Goal: Transaction & Acquisition: Purchase product/service

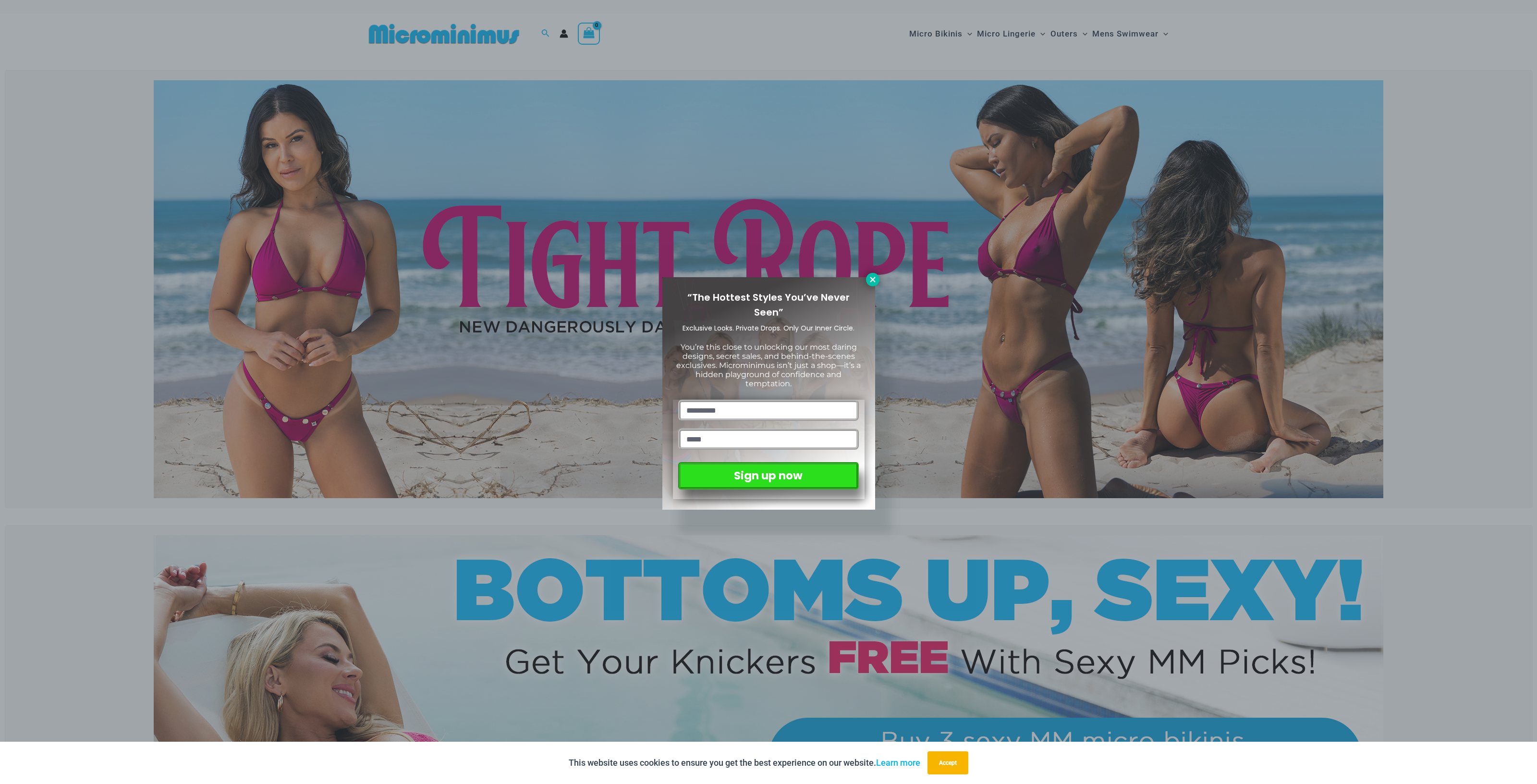
click at [872, 282] on icon at bounding box center [873, 279] width 9 height 9
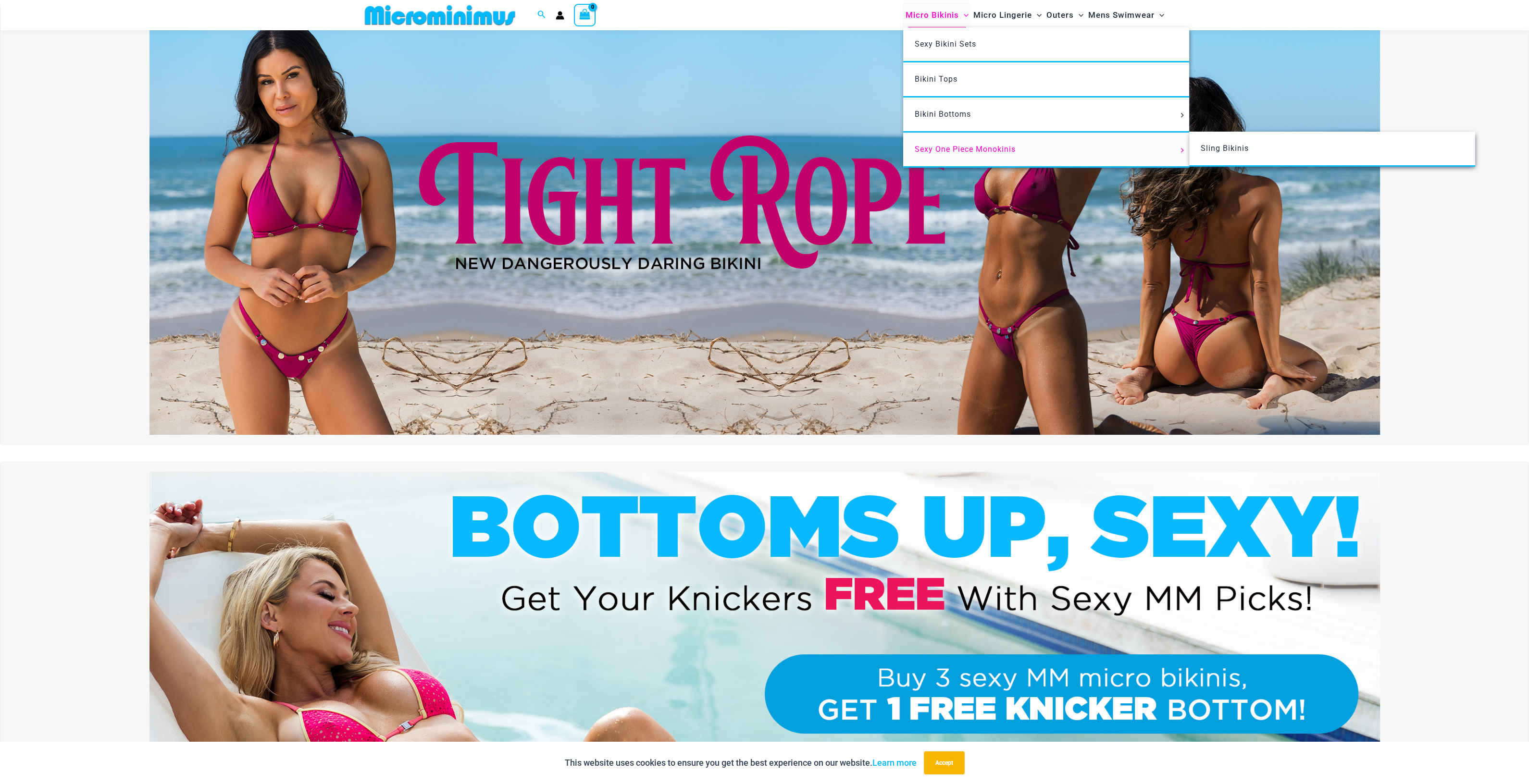
scroll to position [53, 0]
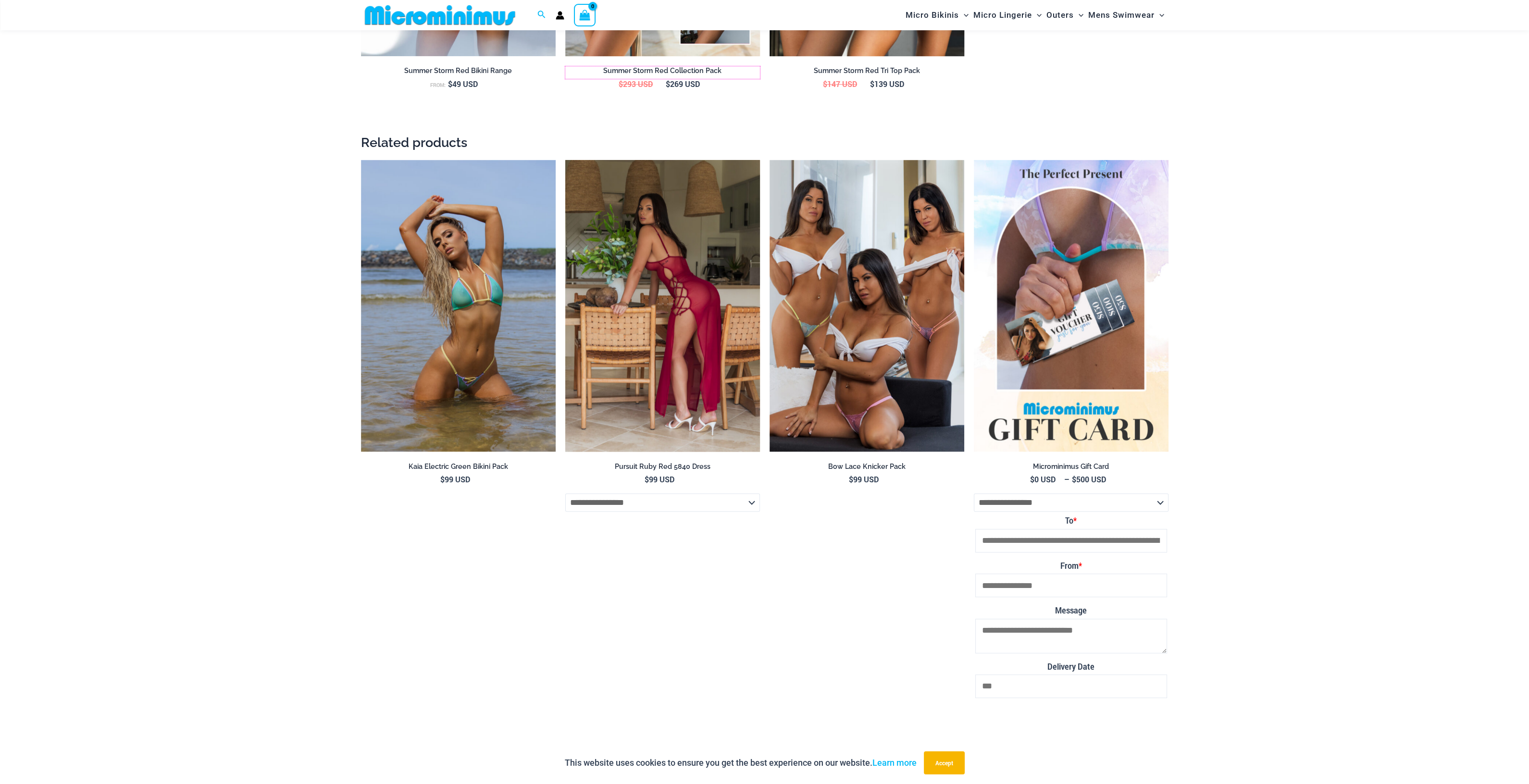
scroll to position [1373, 0]
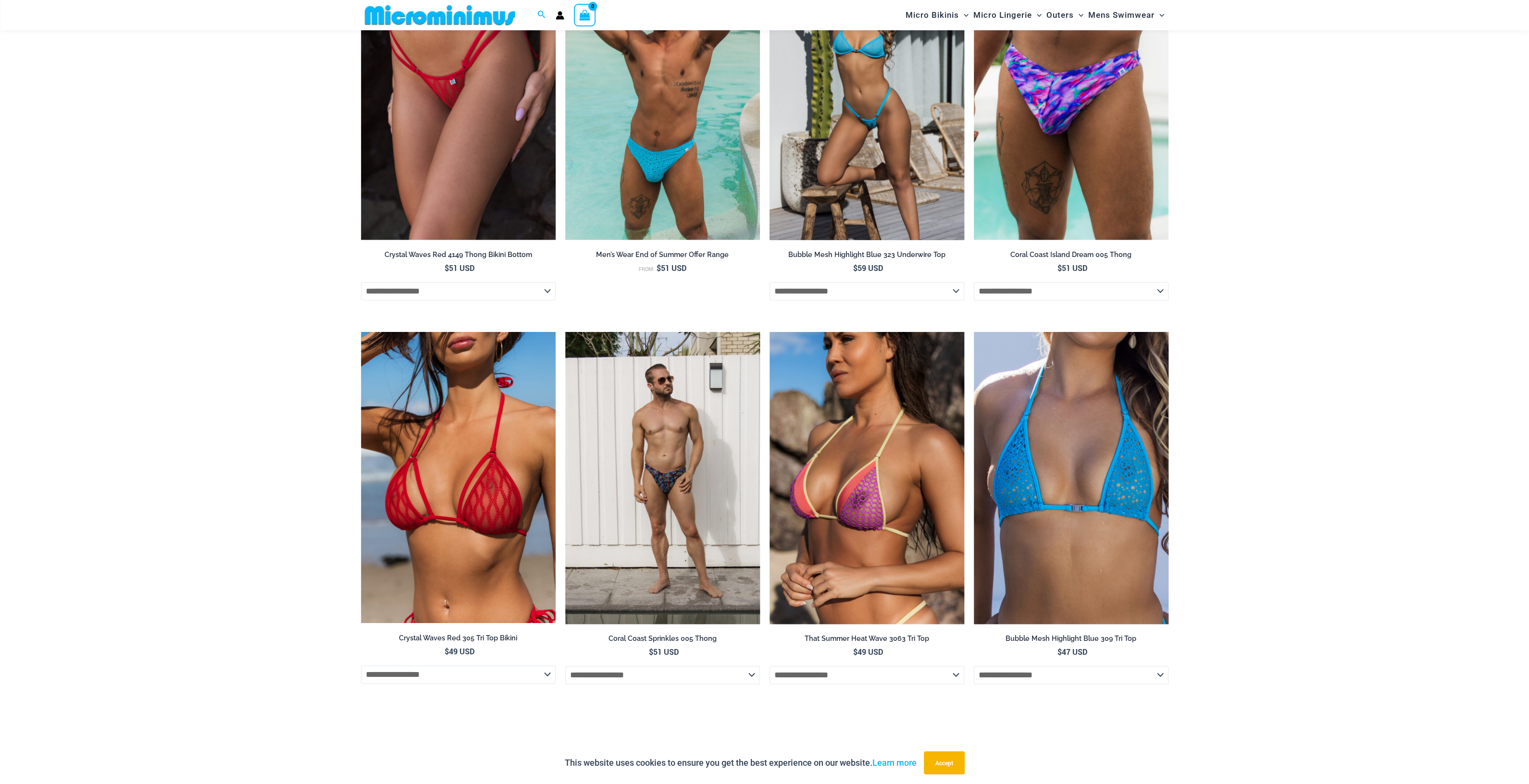
scroll to position [3561, 0]
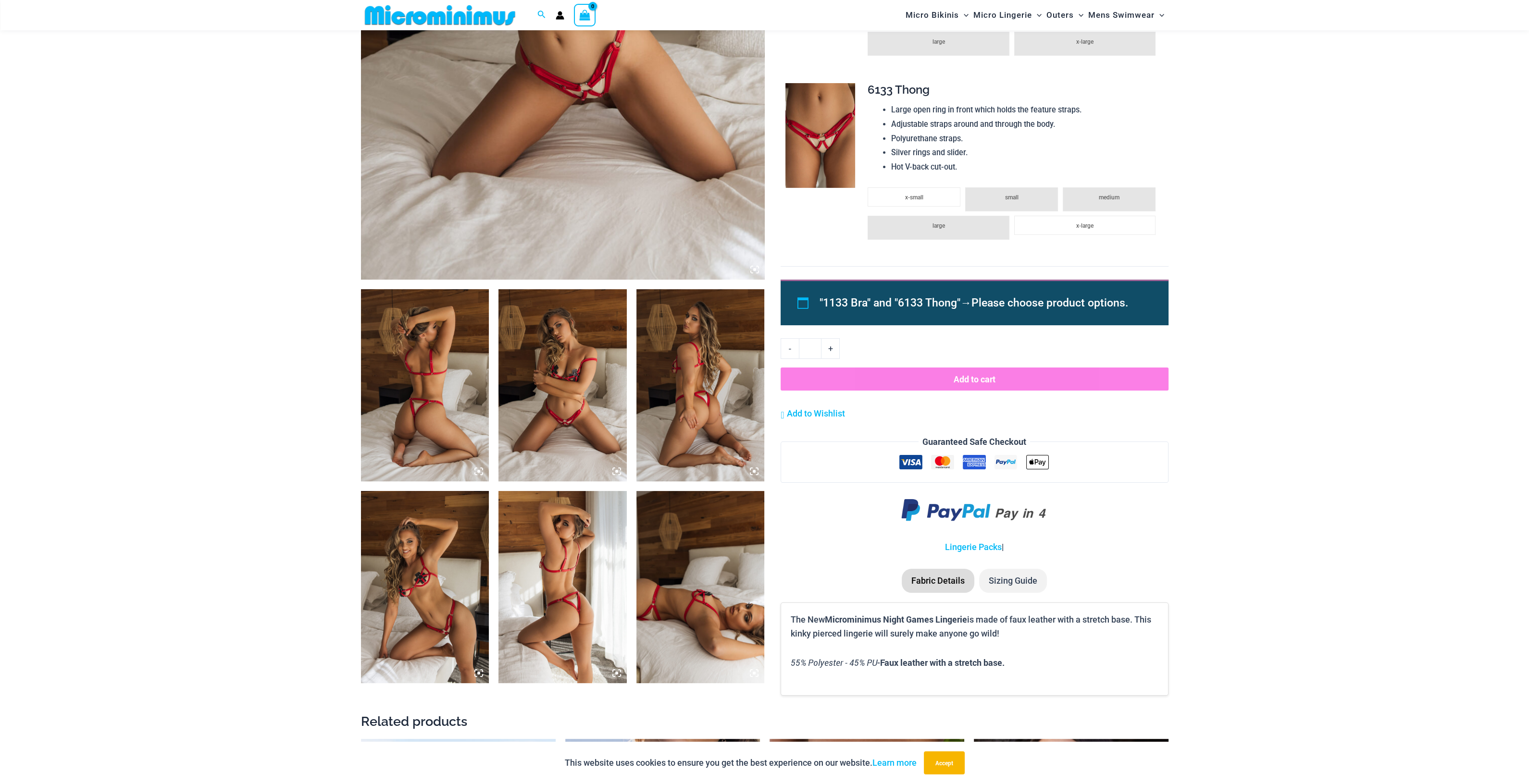
scroll to position [411, 0]
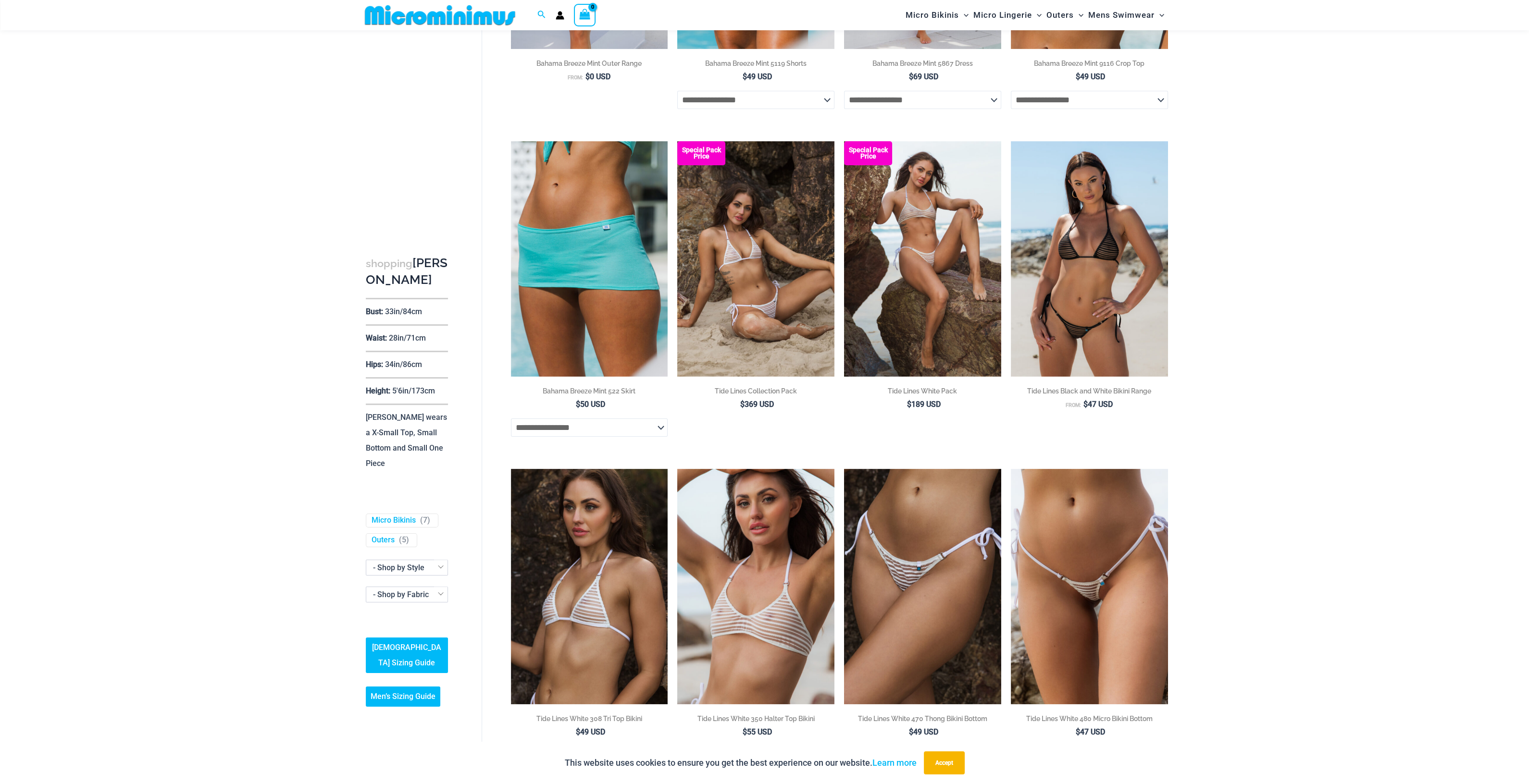
scroll to position [292, 0]
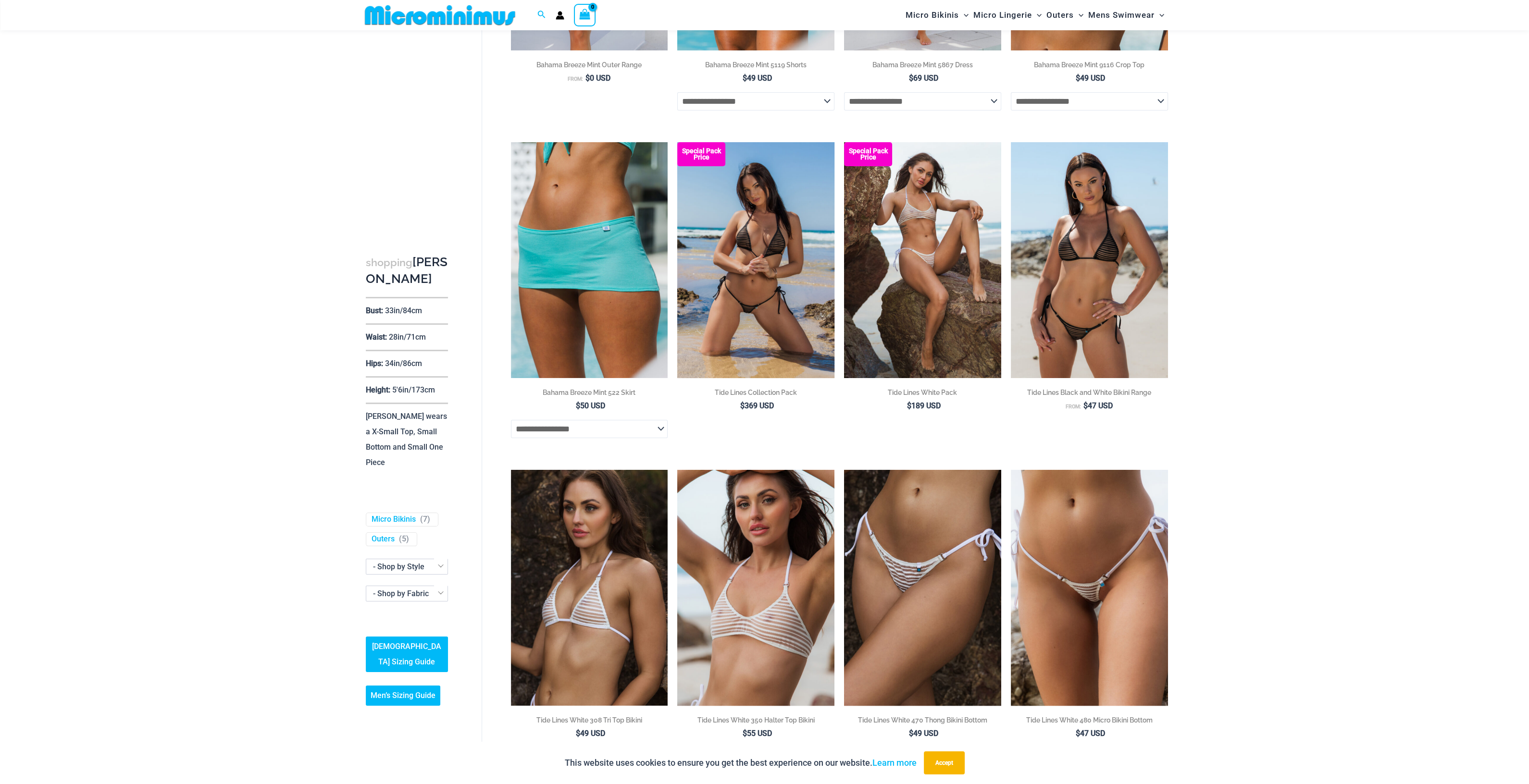
drag, startPoint x: 758, startPoint y: 394, endPoint x: 764, endPoint y: 393, distance: 6.1
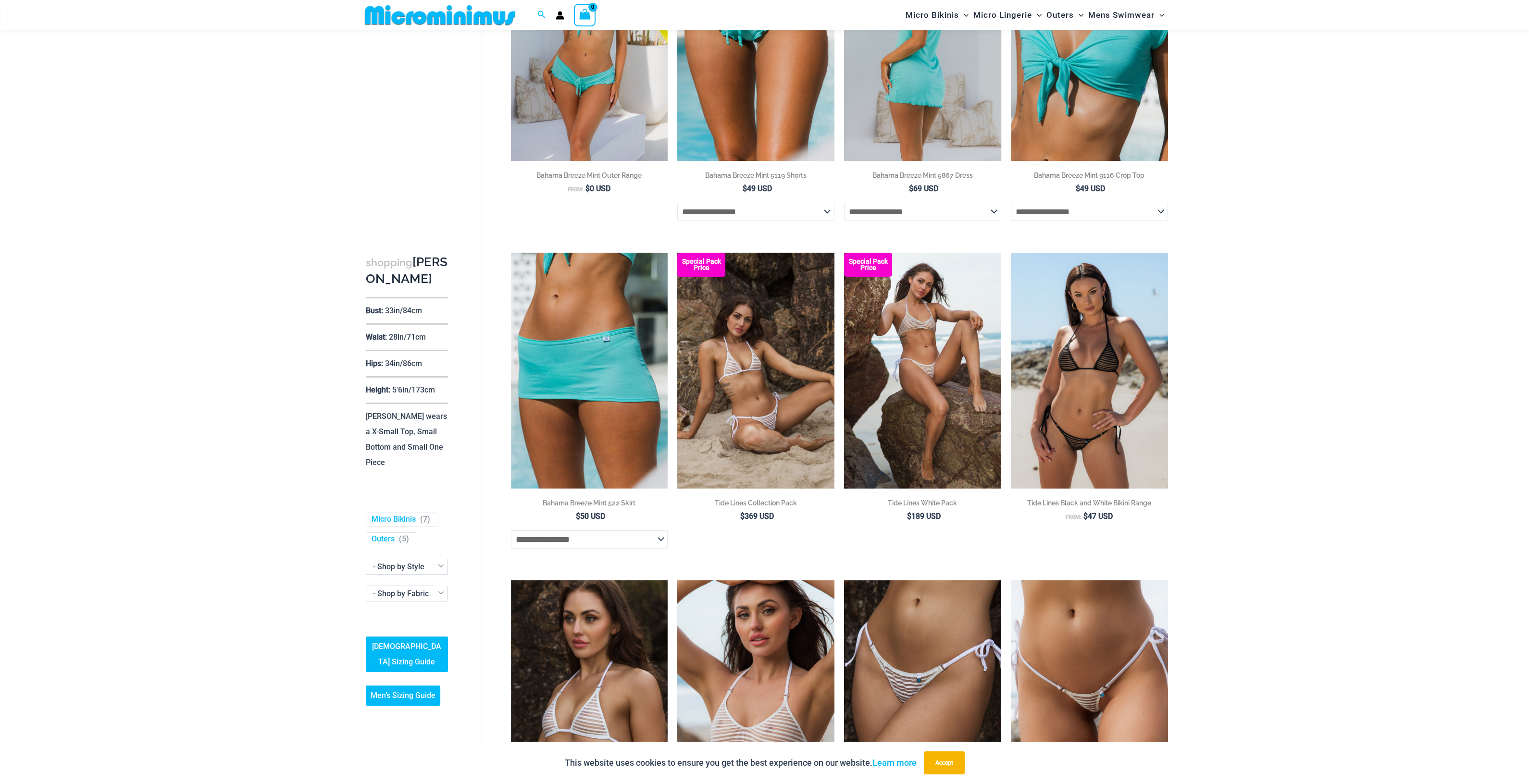
scroll to position [31, 0]
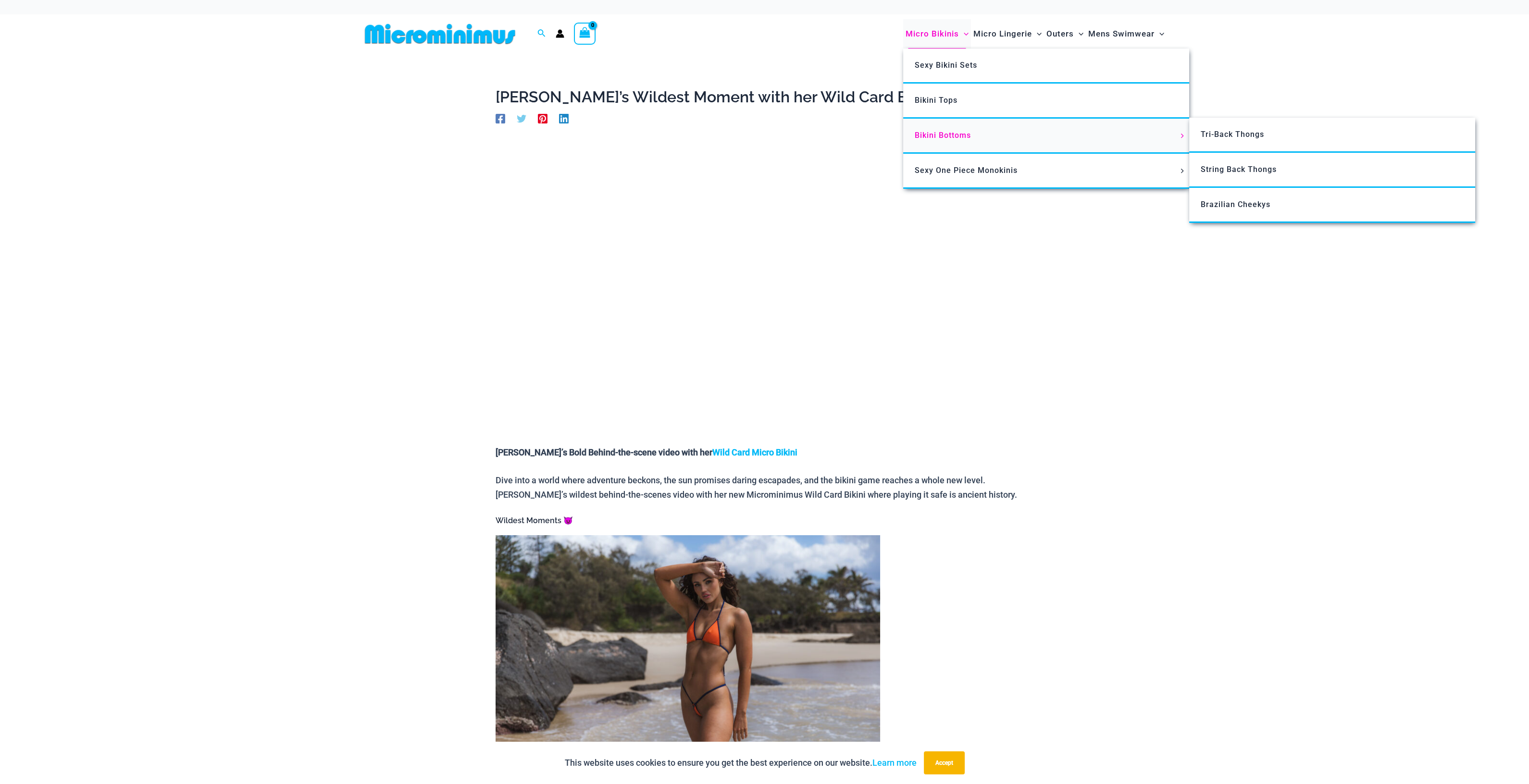
click at [955, 135] on span "Bikini Bottoms" at bounding box center [943, 134] width 56 height 9
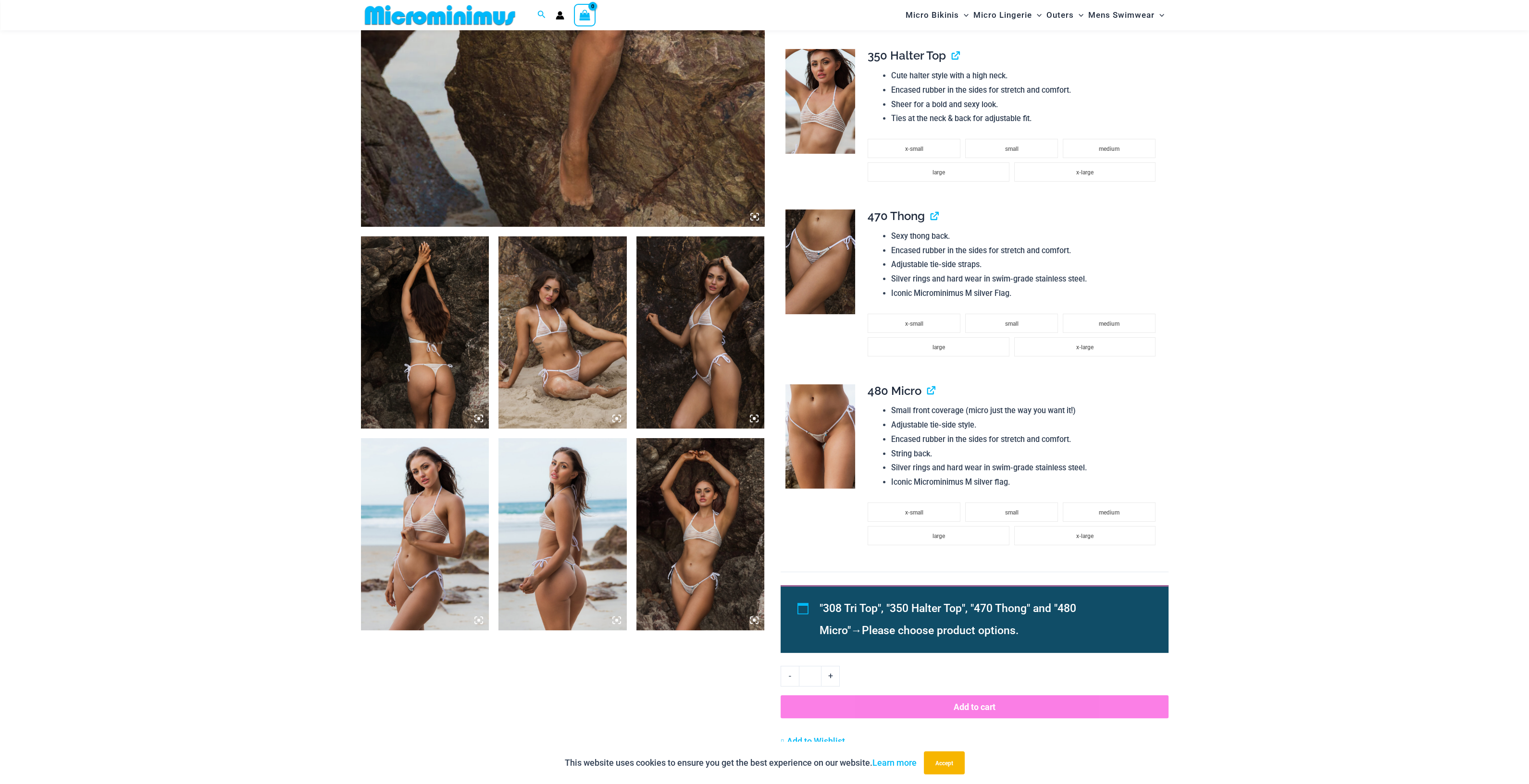
scroll to position [591, 0]
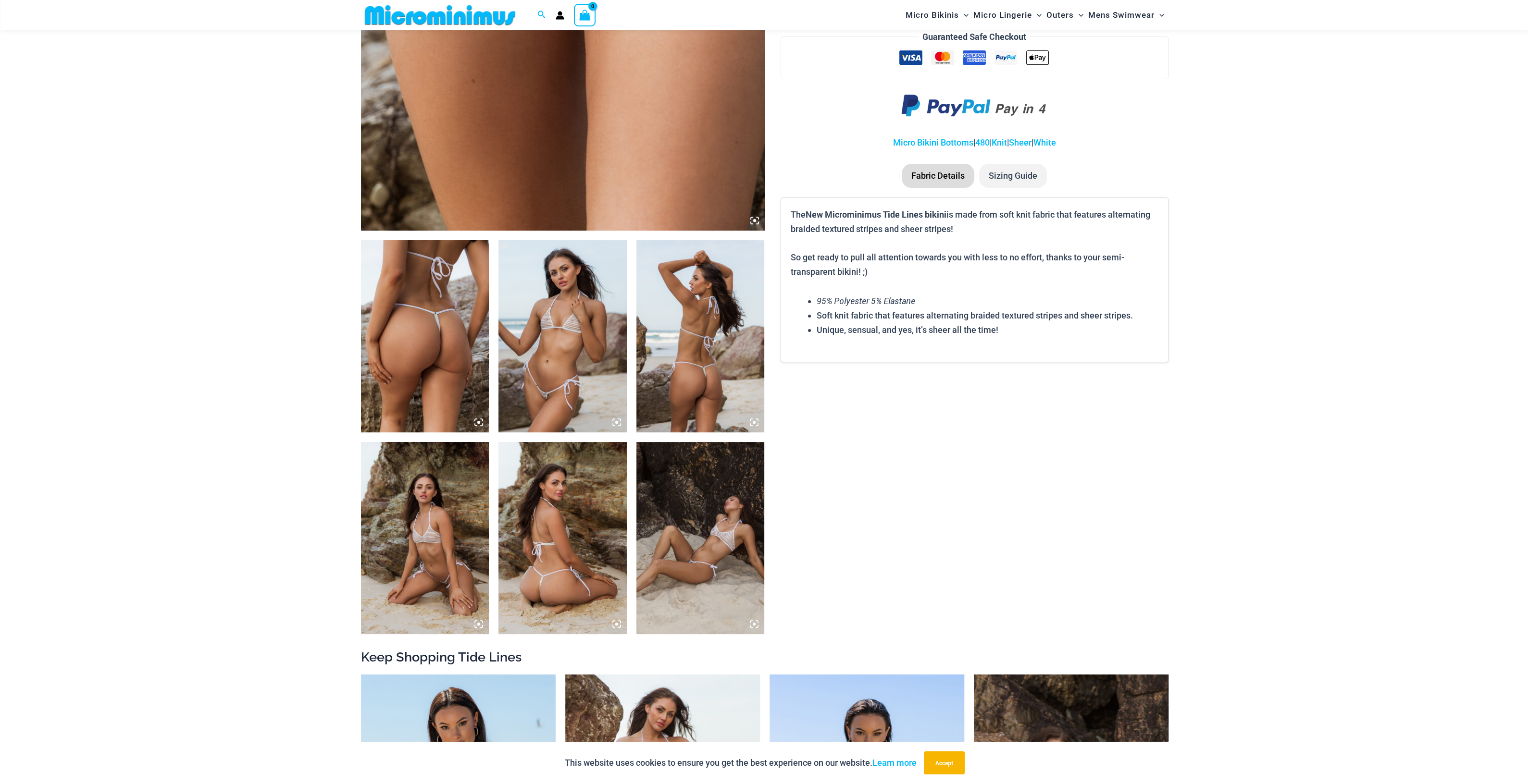
scroll to position [472, 0]
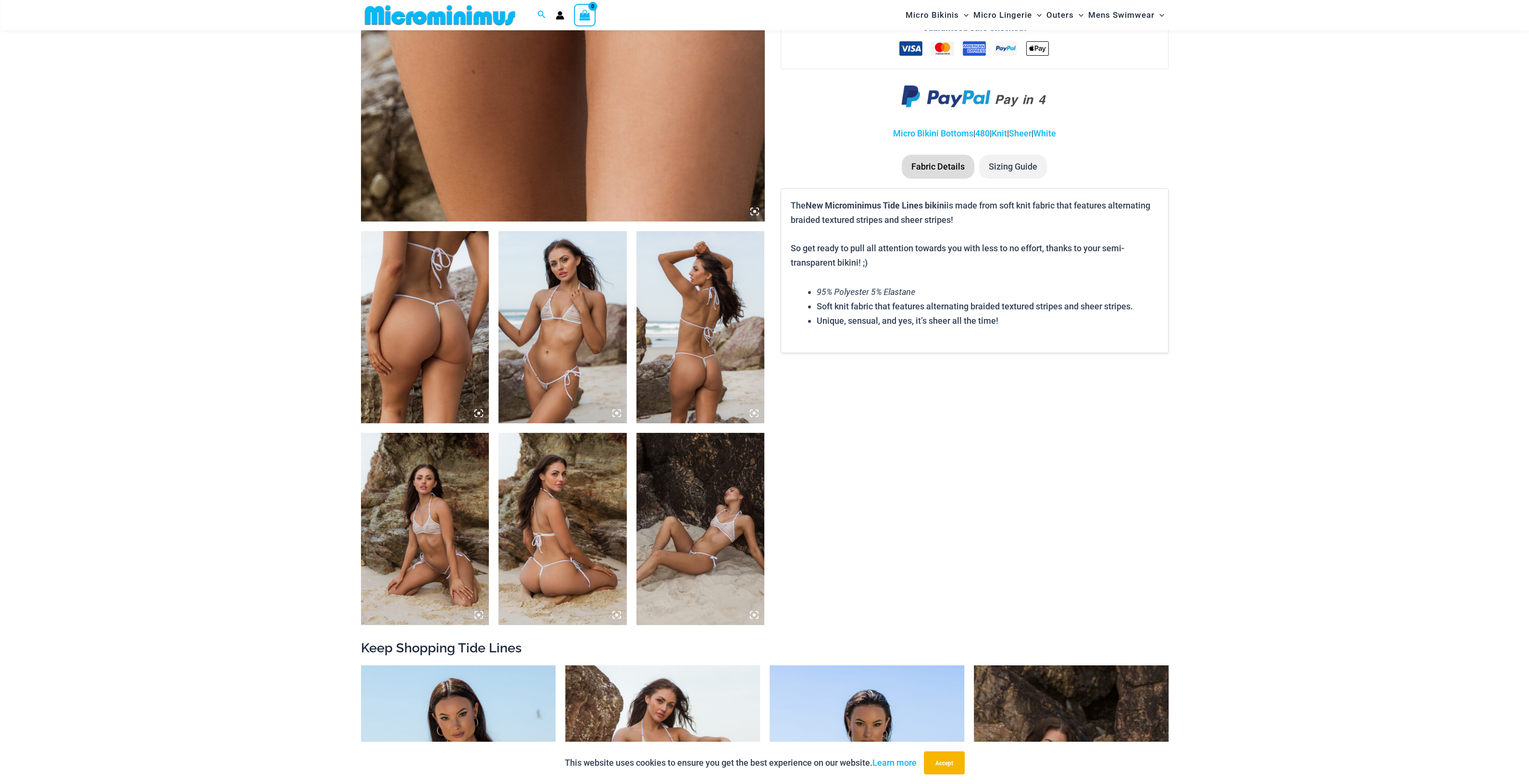
click at [614, 408] on img at bounding box center [563, 328] width 128 height 193
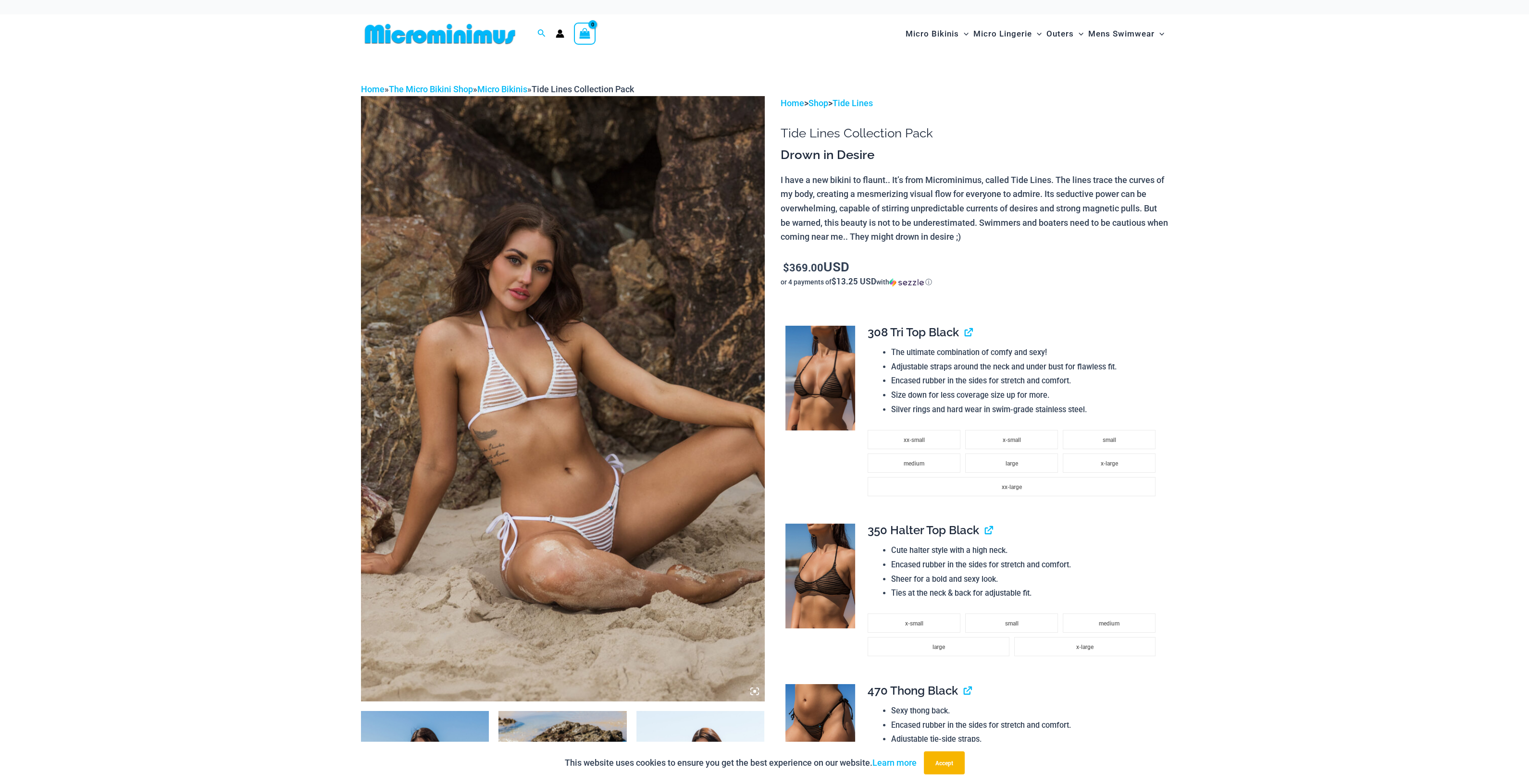
click at [754, 690] on icon at bounding box center [754, 691] width 9 height 9
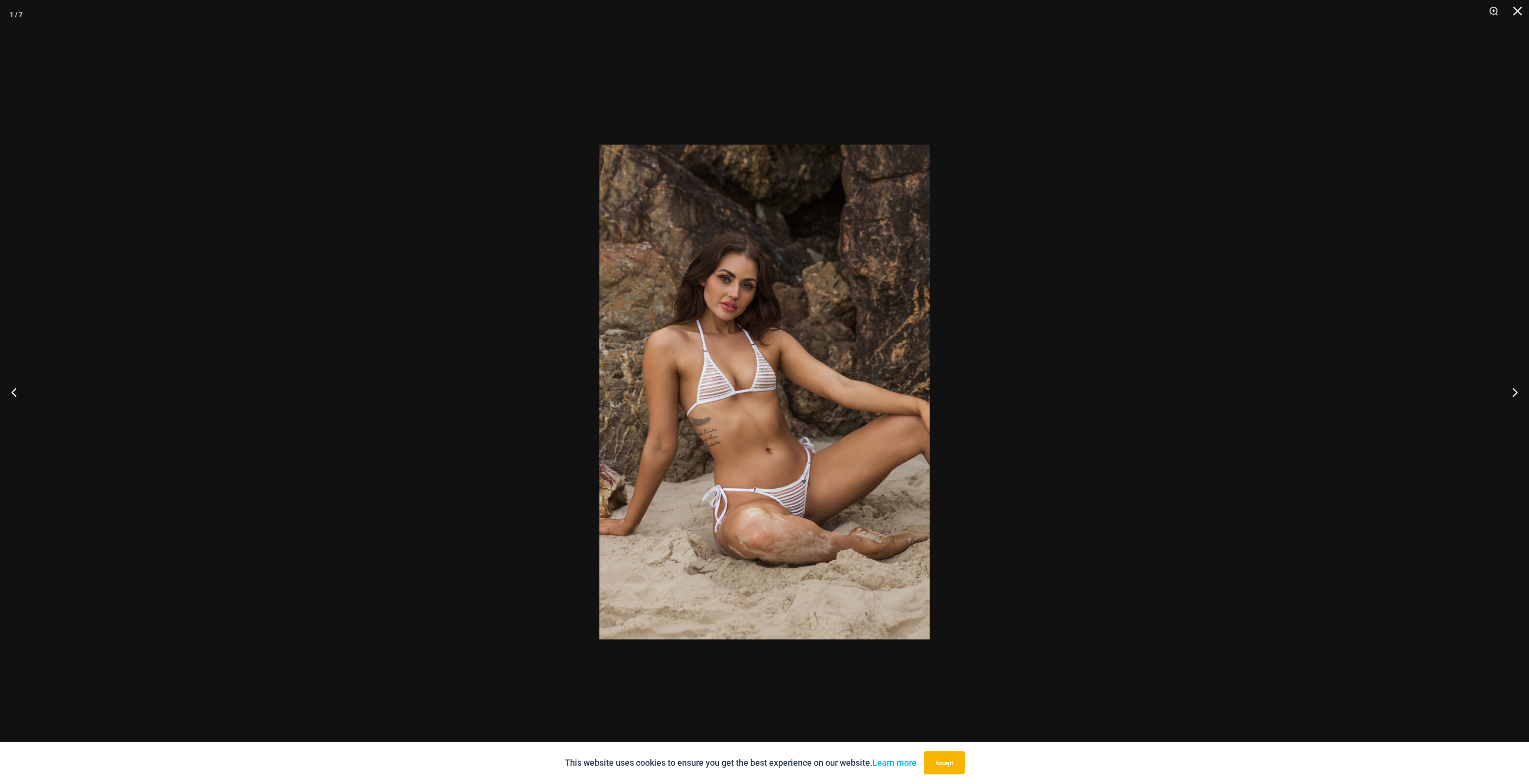
click at [796, 465] on img at bounding box center [764, 392] width 330 height 495
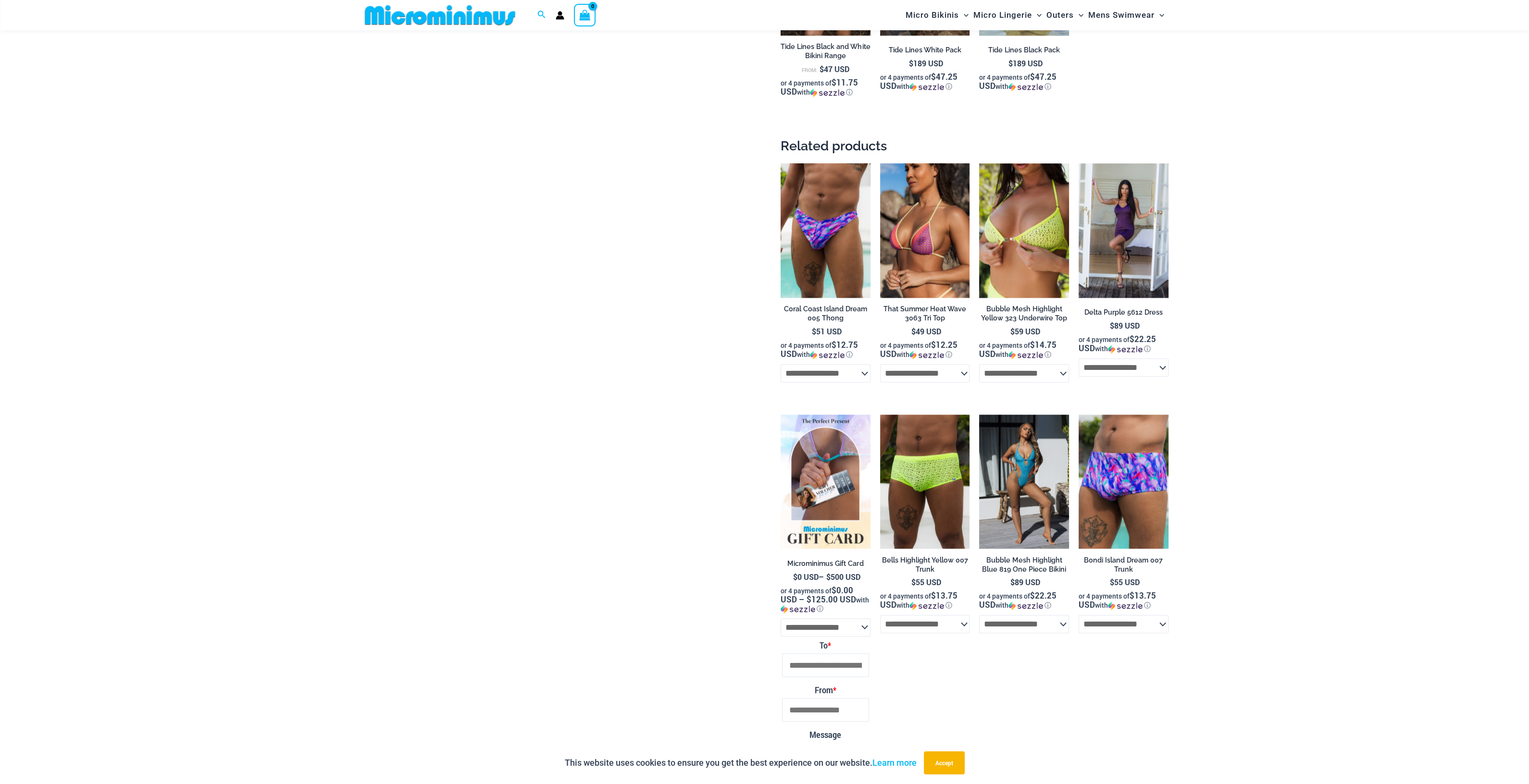
scroll to position [2395, 0]
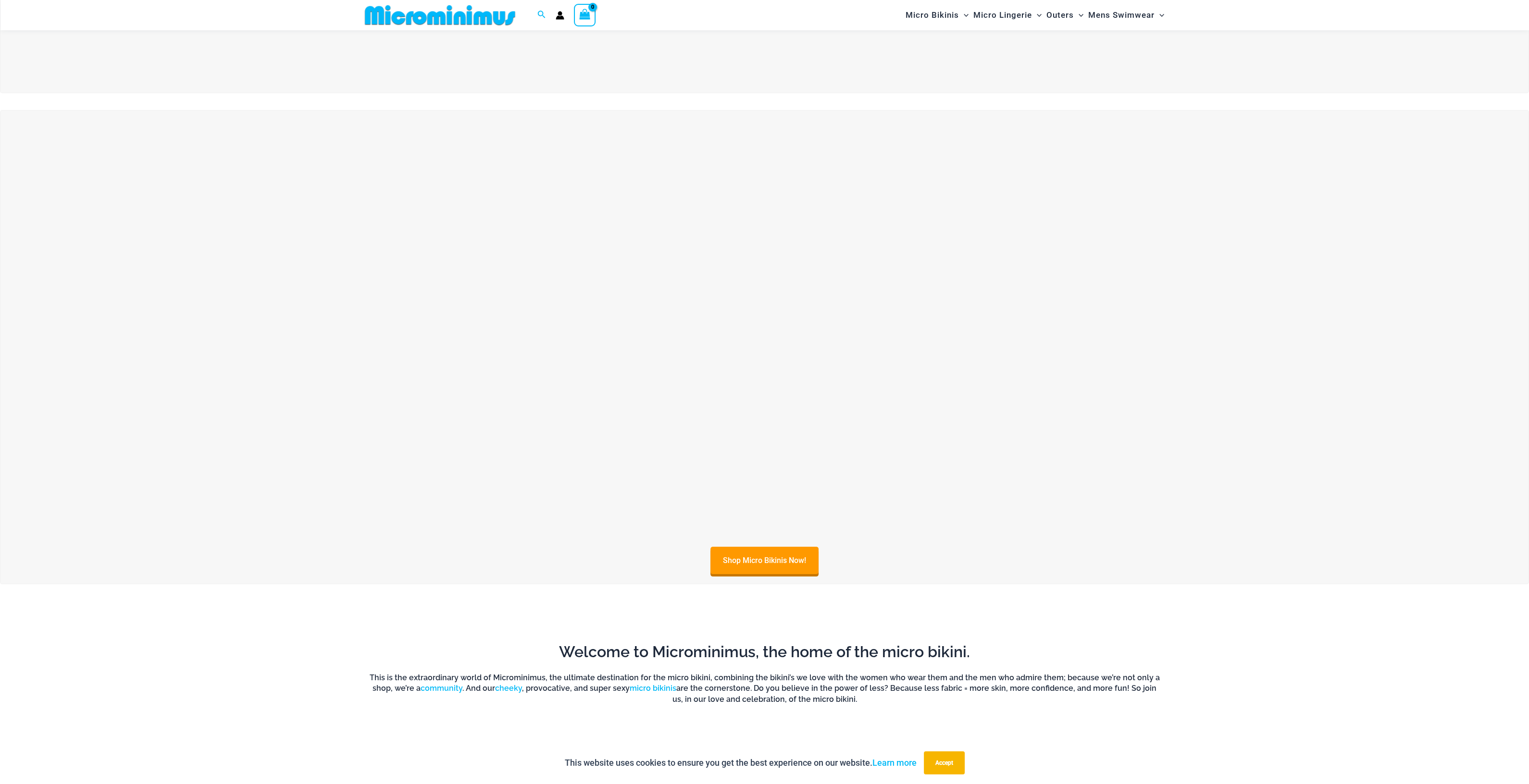
scroll to position [411, 0]
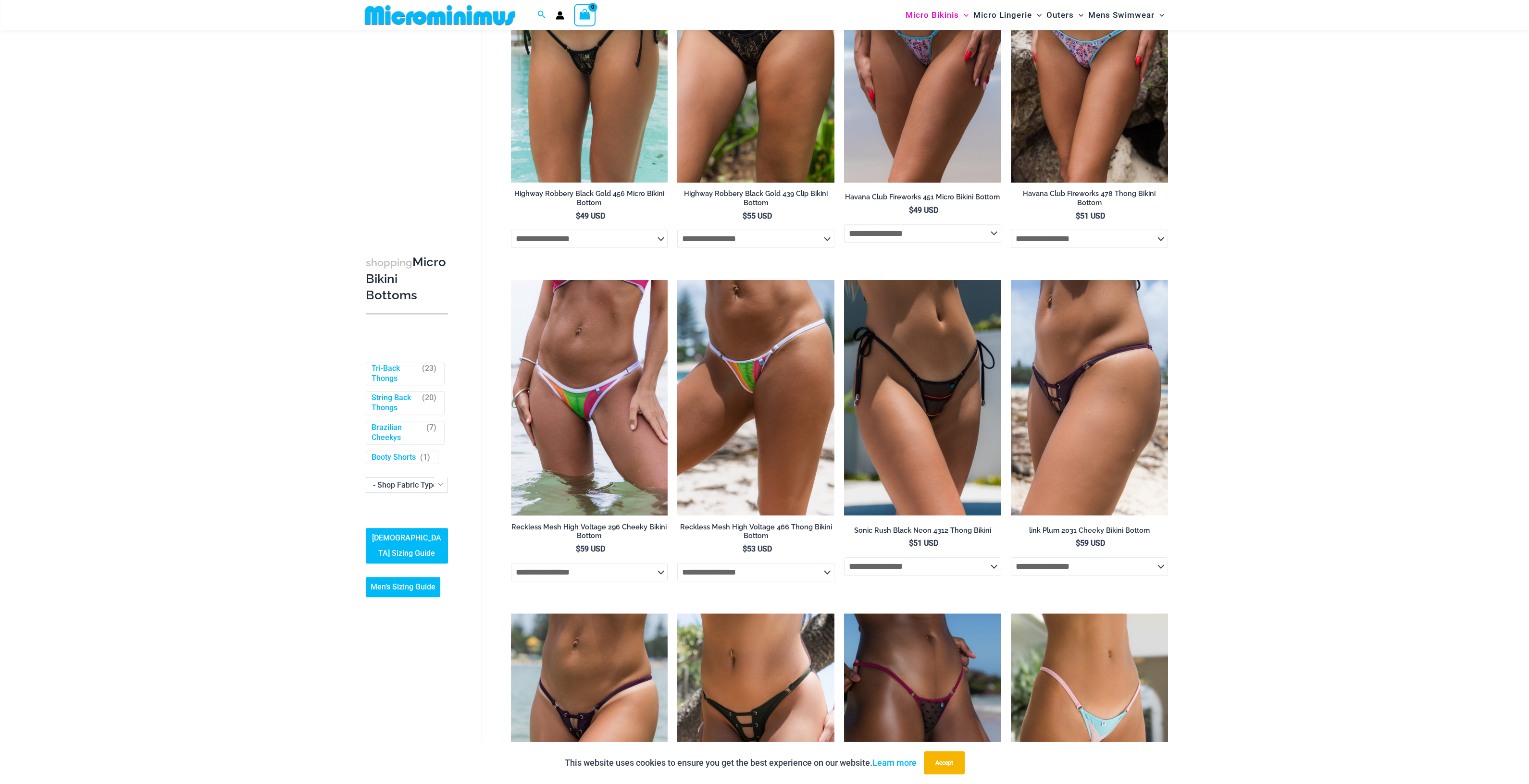
scroll to position [2460, 0]
